Goal: Information Seeking & Learning: Learn about a topic

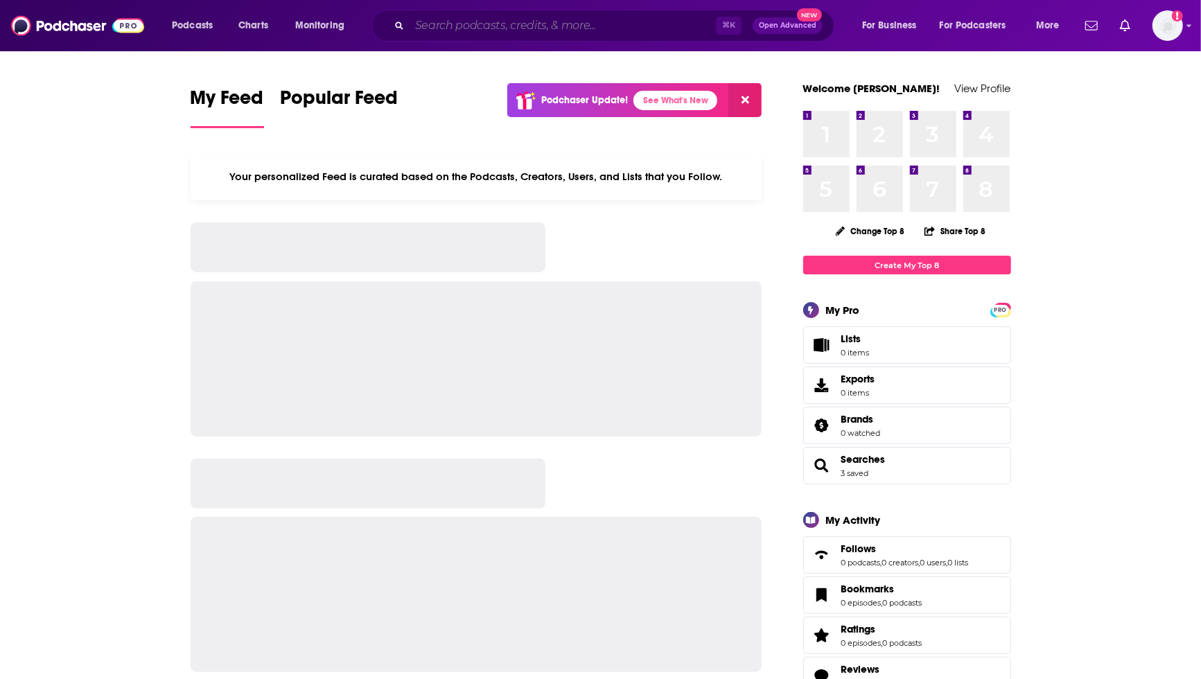
click at [461, 31] on input "Search podcasts, credits, & more..." at bounding box center [562, 26] width 306 height 22
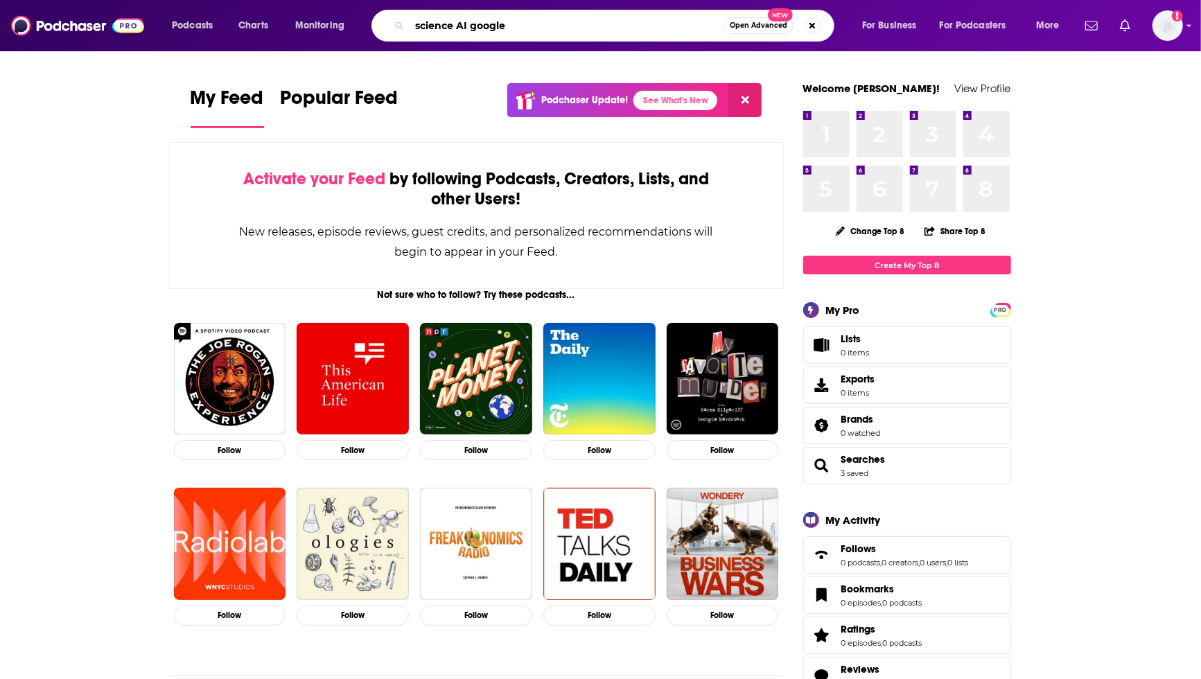
type input "science AI google"
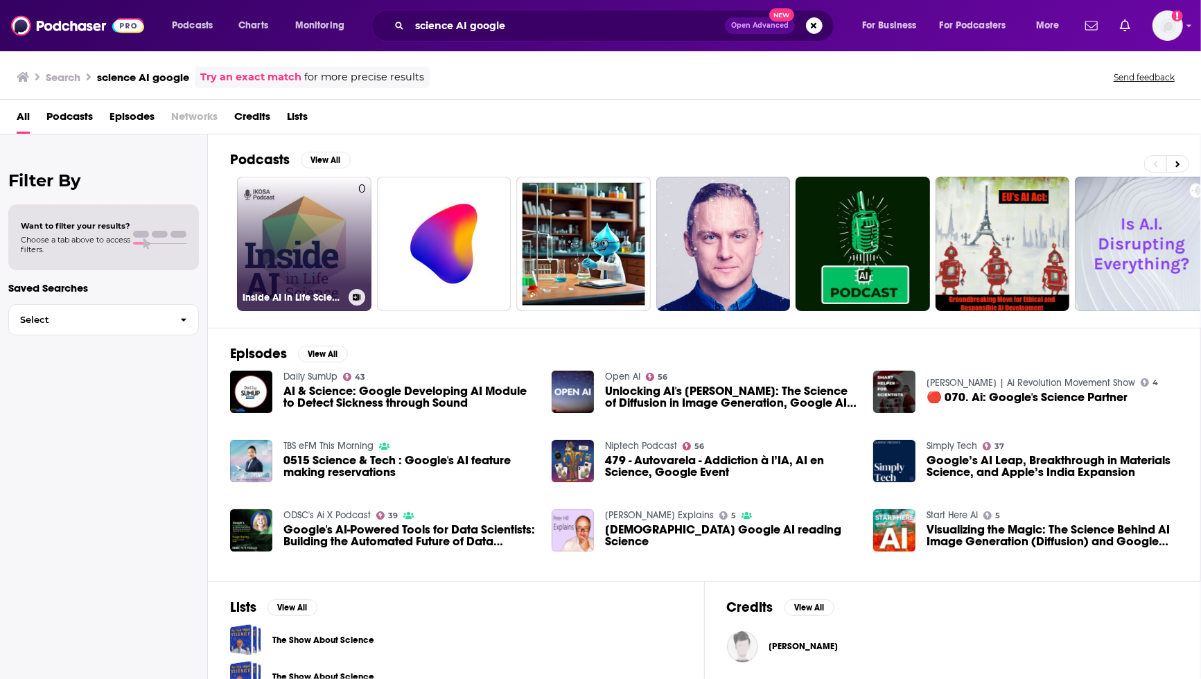
click at [299, 256] on link "0 Inside AI in Life Science" at bounding box center [304, 244] width 134 height 134
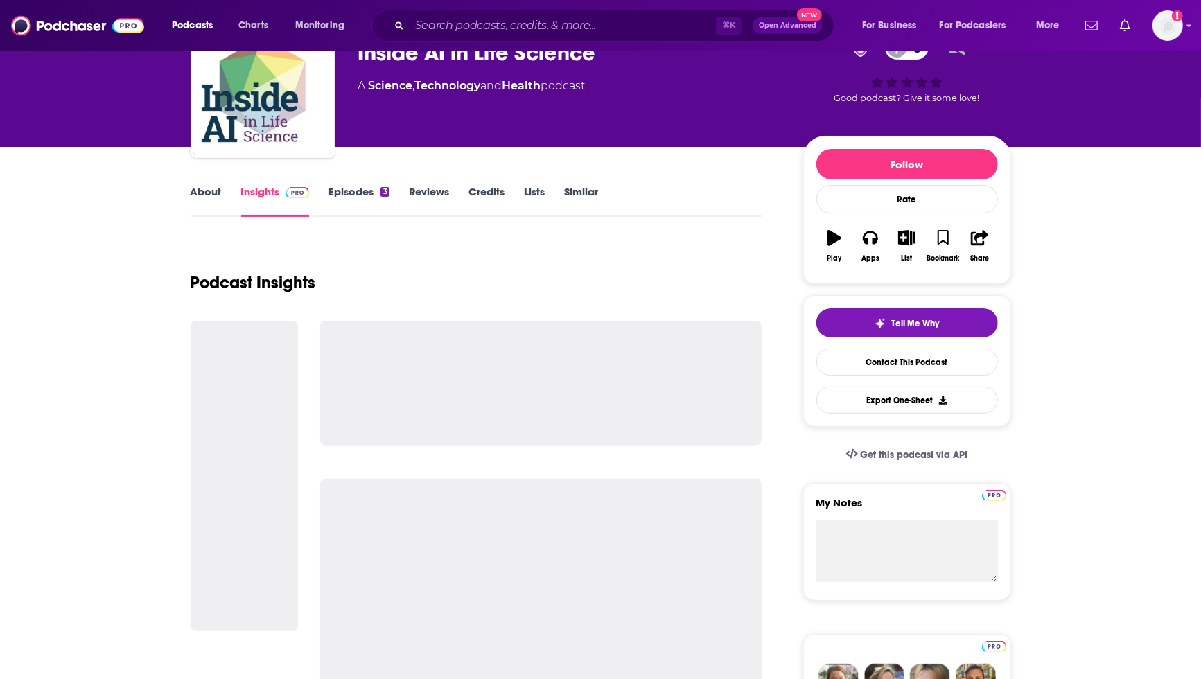
scroll to position [80, 0]
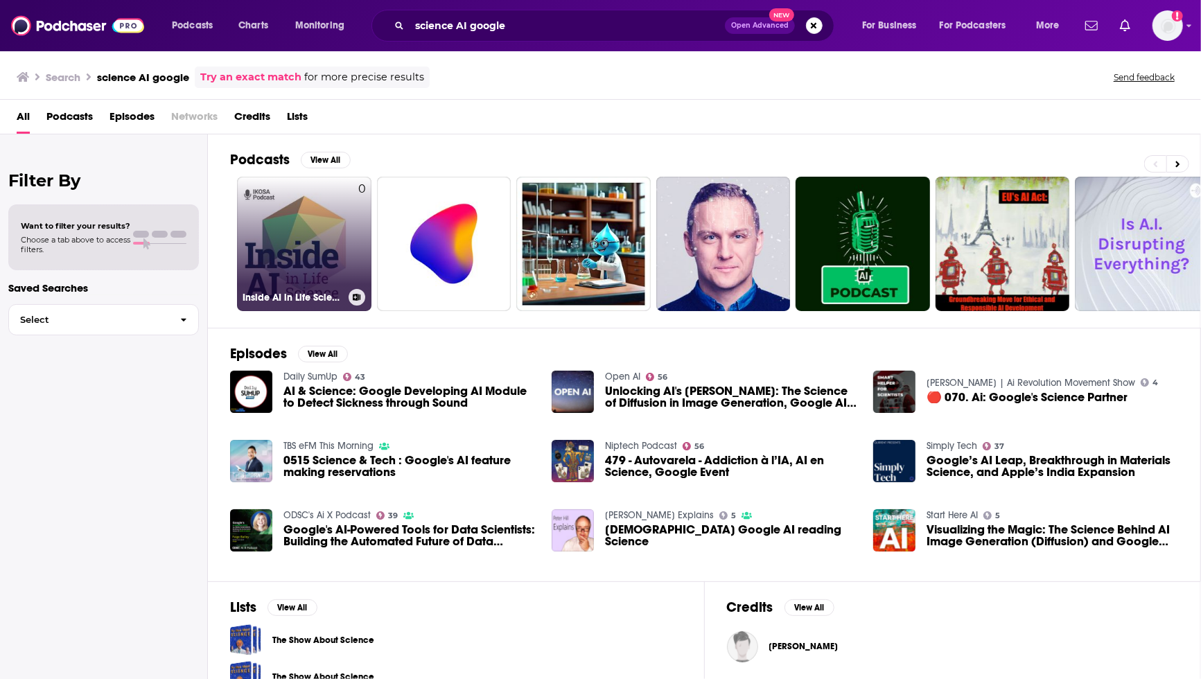
scroll to position [100, 0]
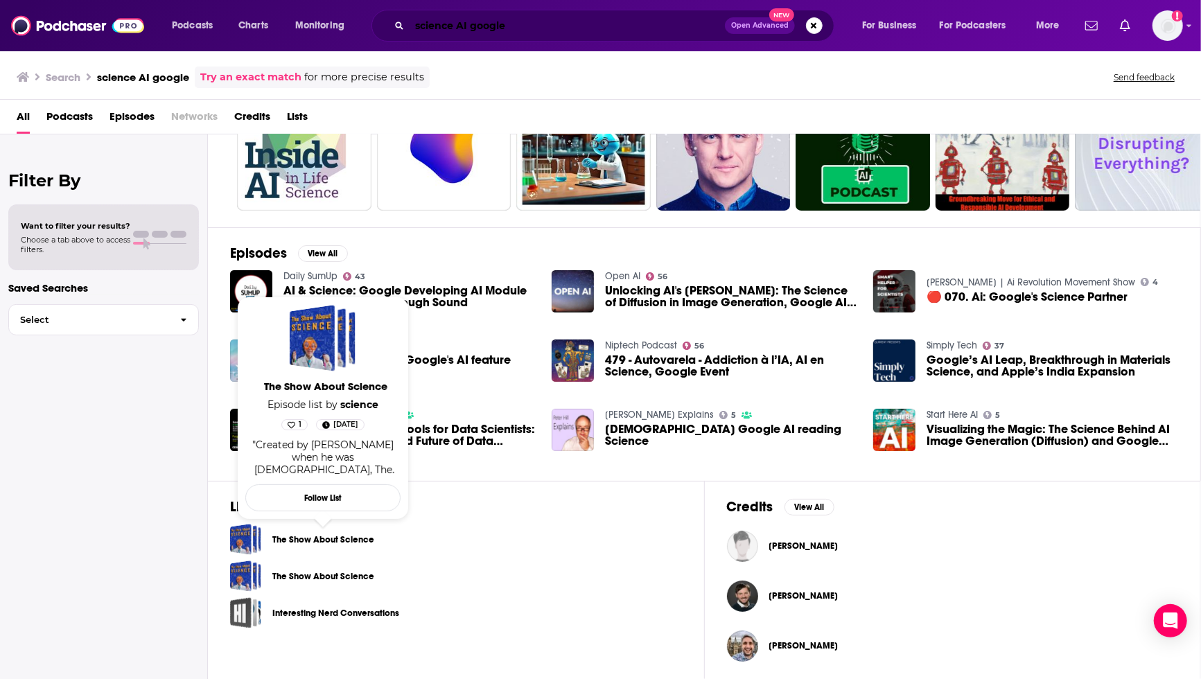
click at [466, 26] on input "science AI google" at bounding box center [566, 26] width 315 height 22
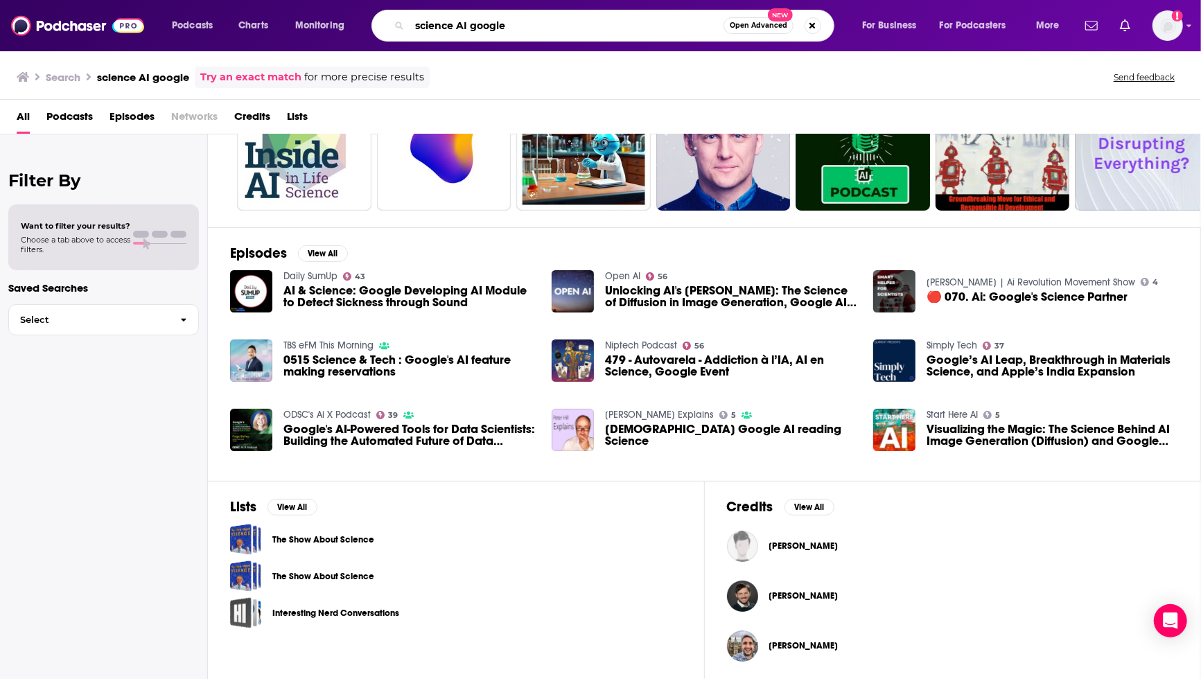
click at [466, 26] on input "science AI google" at bounding box center [566, 26] width 314 height 22
type input "science AI"
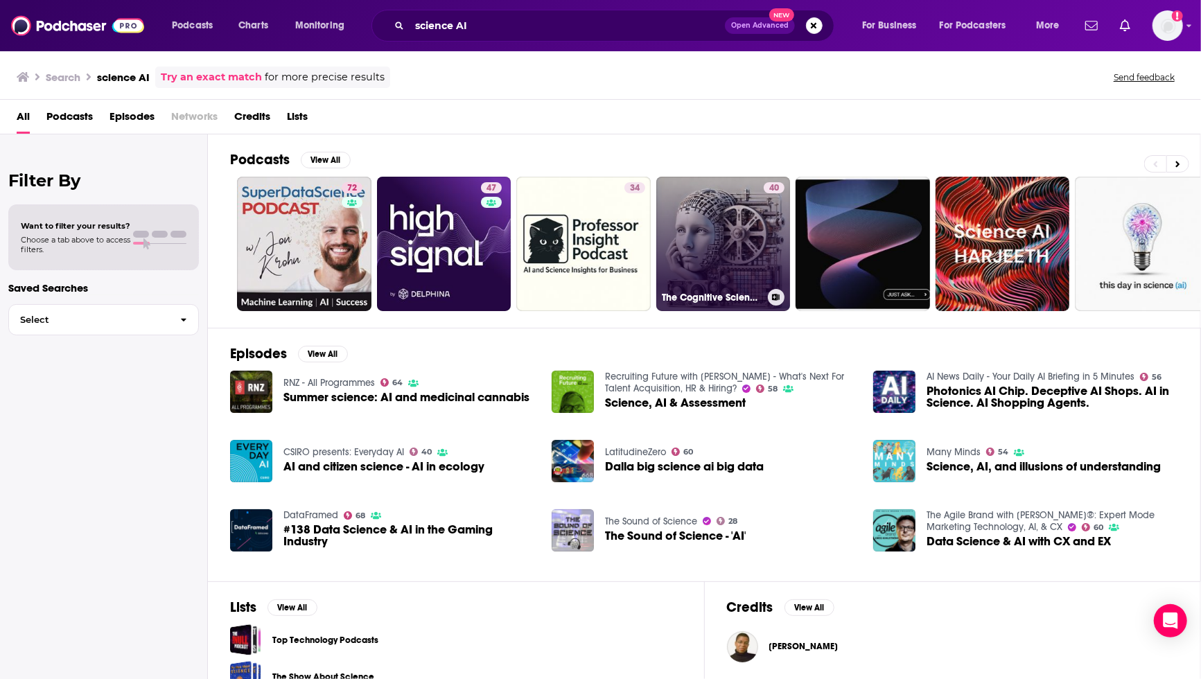
click at [721, 242] on link "40 The Cognitive Science and Humanities AI Podcast" at bounding box center [723, 244] width 134 height 134
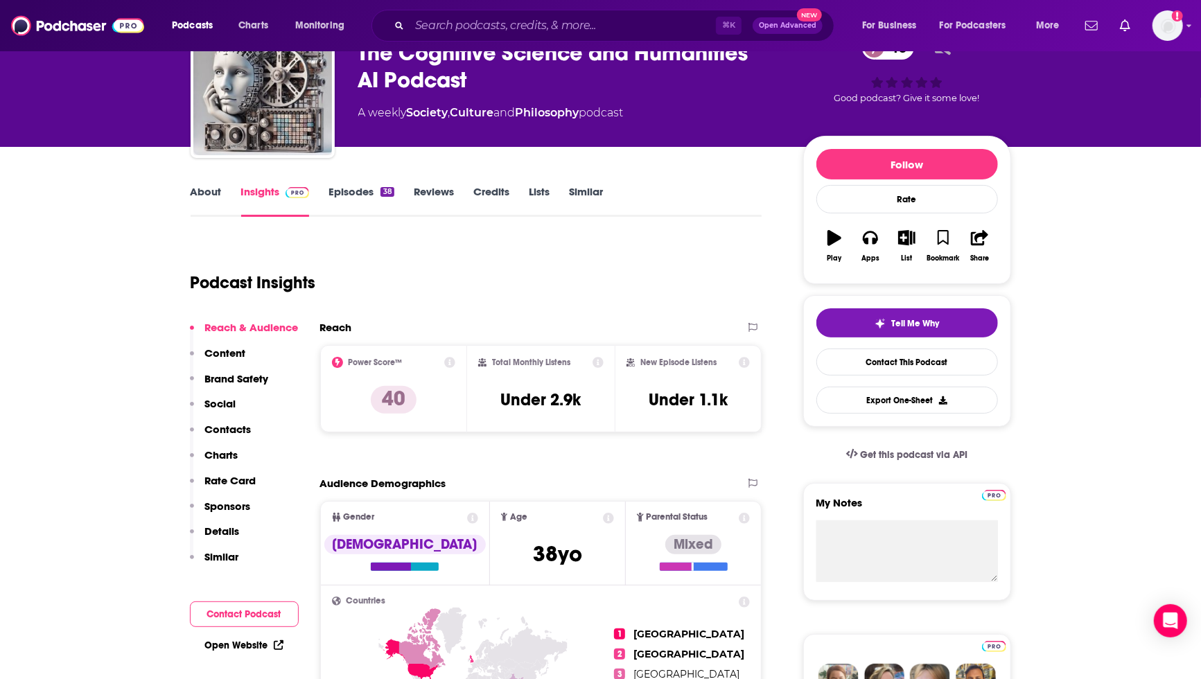
scroll to position [35, 0]
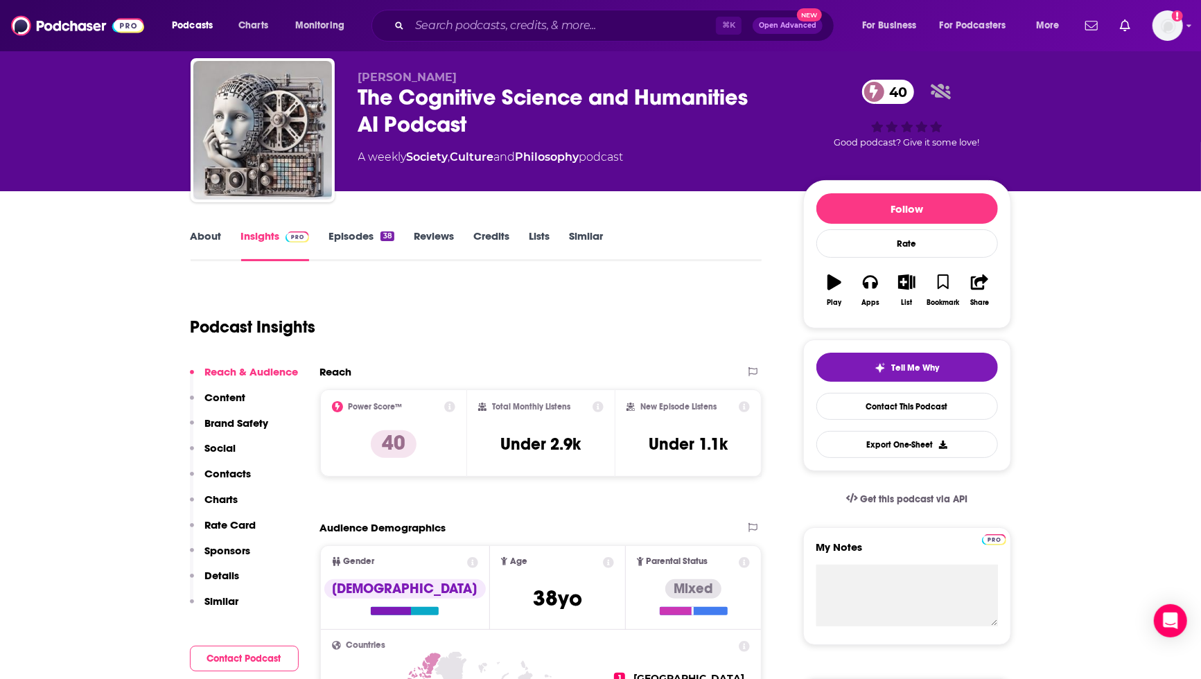
click at [206, 237] on link "About" at bounding box center [206, 245] width 31 height 32
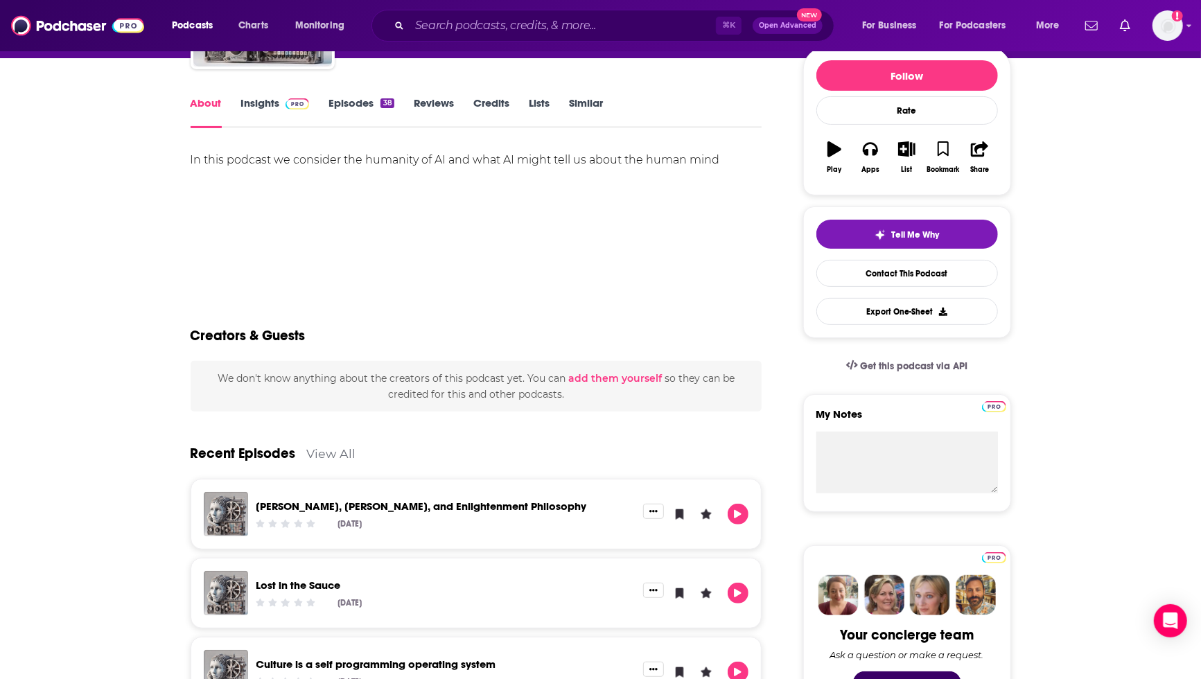
scroll to position [170, 0]
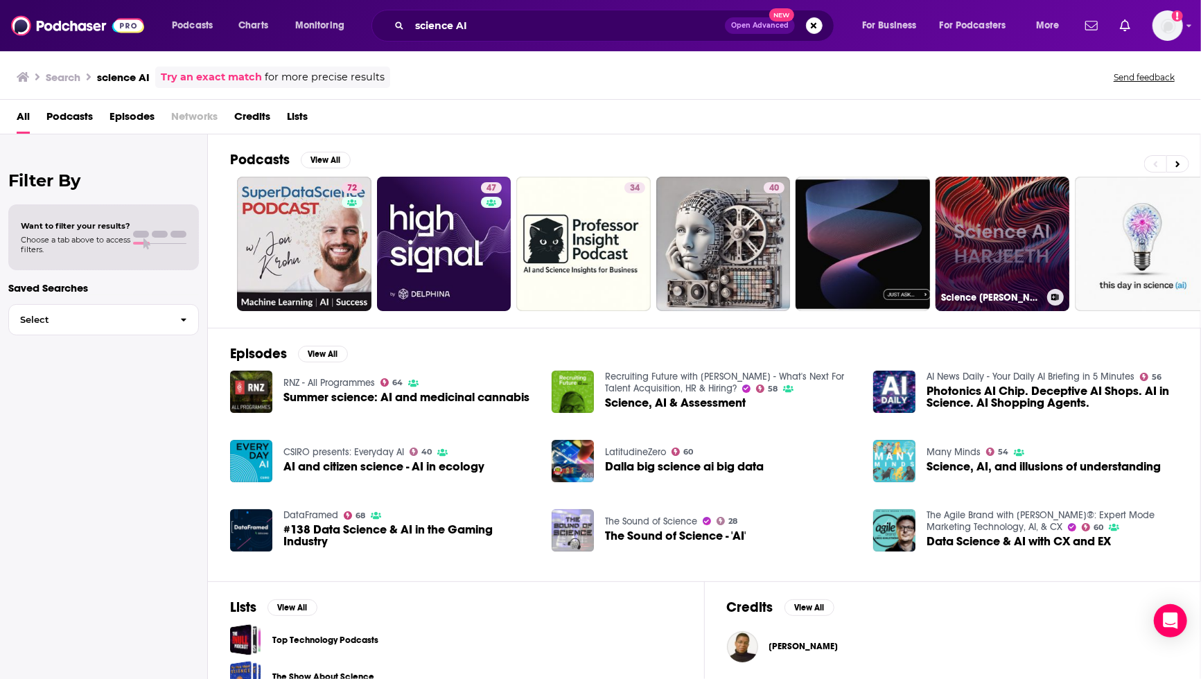
click at [1009, 203] on link "Science [PERSON_NAME]" at bounding box center [1002, 244] width 134 height 134
